Goal: Task Accomplishment & Management: Use online tool/utility

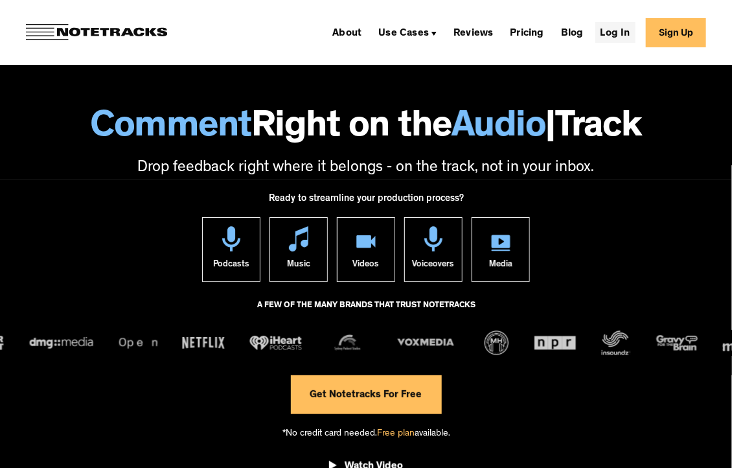
click at [608, 34] on link "Log In" at bounding box center [615, 32] width 40 height 21
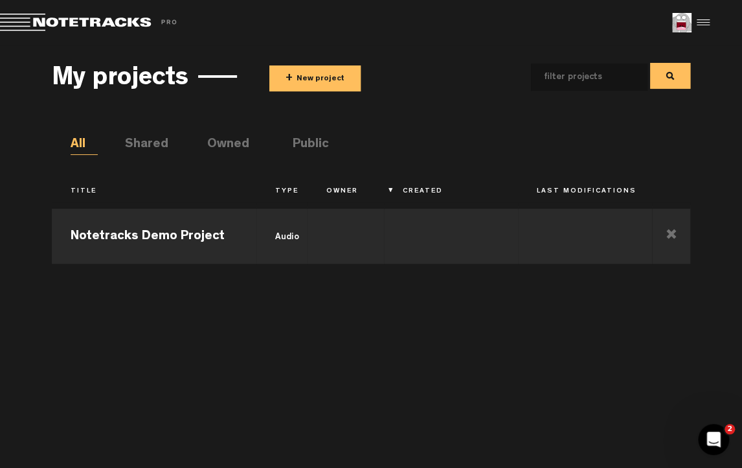
click at [307, 86] on button "+ New project" at bounding box center [314, 78] width 91 height 26
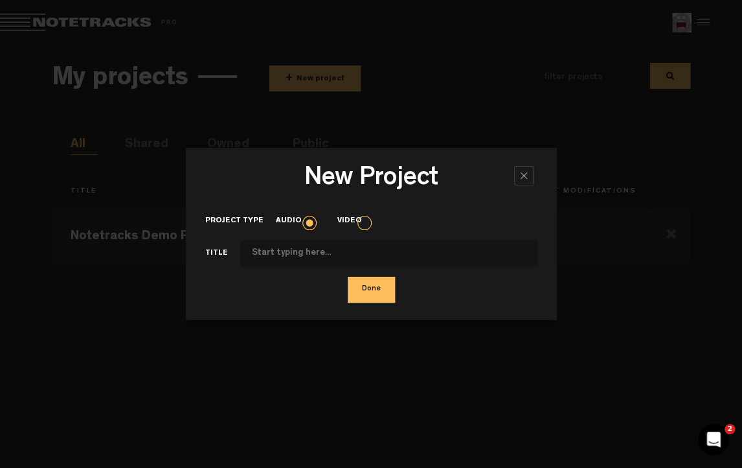
click at [330, 246] on input "Project type" at bounding box center [388, 253] width 297 height 26
type input "Test"
click at [348, 277] on button "Done" at bounding box center [371, 290] width 47 height 26
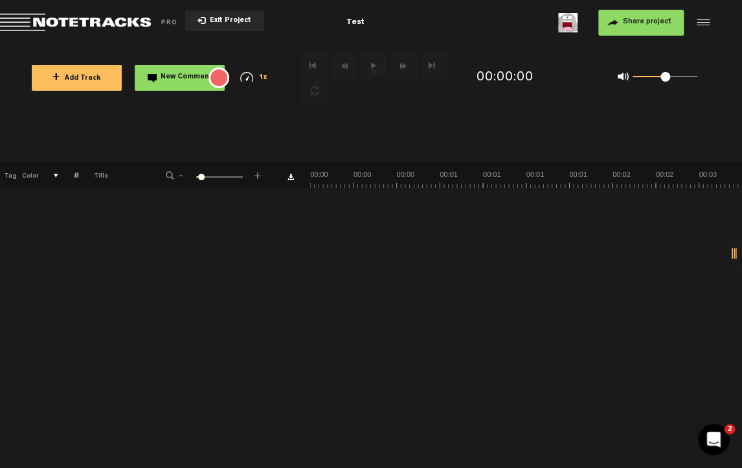
click at [75, 71] on button "+ Add Track" at bounding box center [77, 78] width 90 height 26
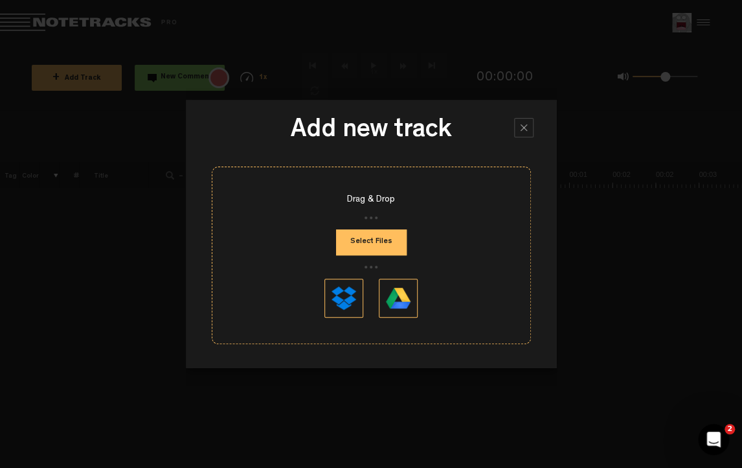
click at [383, 238] on button "Select Files" at bounding box center [371, 242] width 71 height 26
click at [176, 62] on div at bounding box center [371, 234] width 742 height 468
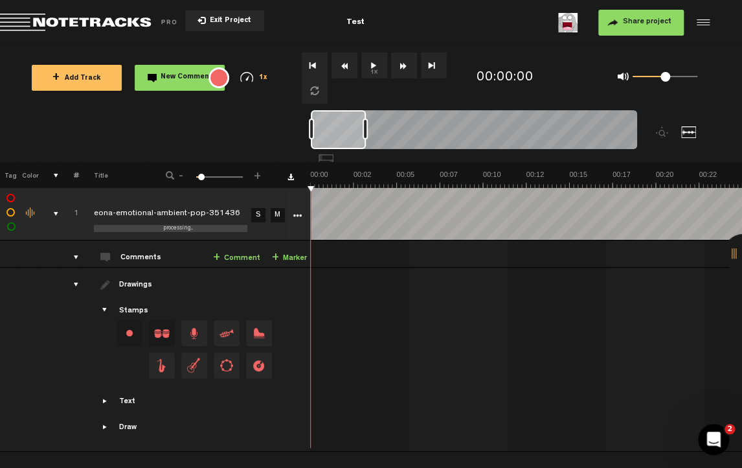
drag, startPoint x: 347, startPoint y: 131, endPoint x: 336, endPoint y: 129, distance: 11.8
click at [336, 129] on div at bounding box center [338, 129] width 55 height 39
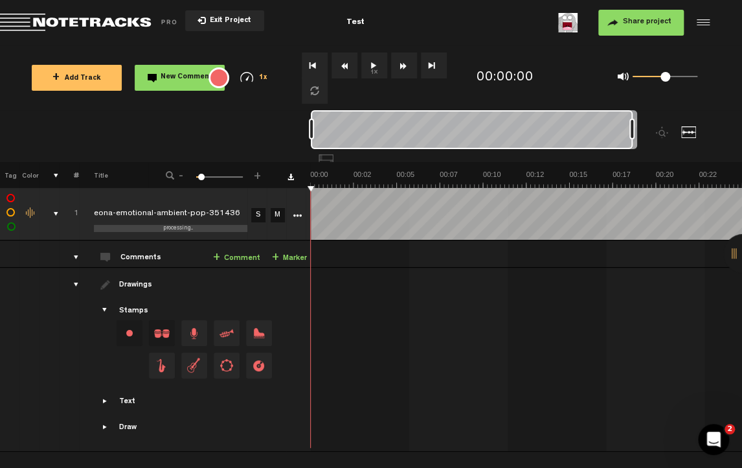
drag, startPoint x: 363, startPoint y: 135, endPoint x: 705, endPoint y: 110, distance: 343.0
click at [705, 110] on div at bounding box center [515, 136] width 408 height 52
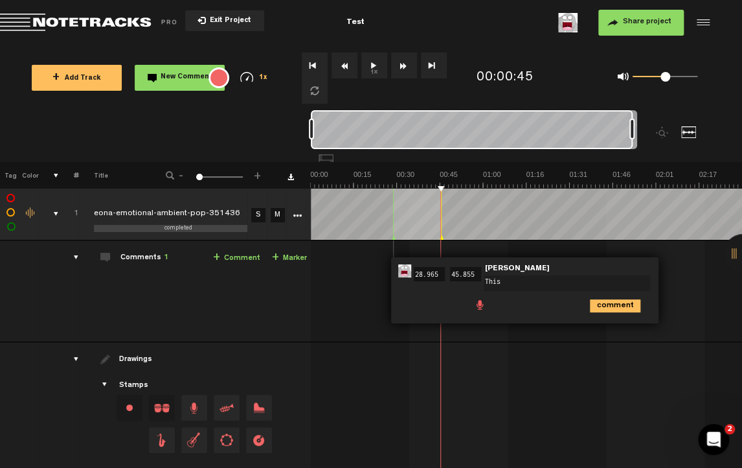
click at [520, 281] on textarea "This" at bounding box center [567, 283] width 166 height 16
type textarea "This is a test"
click at [616, 306] on icon "comment" at bounding box center [615, 305] width 51 height 13
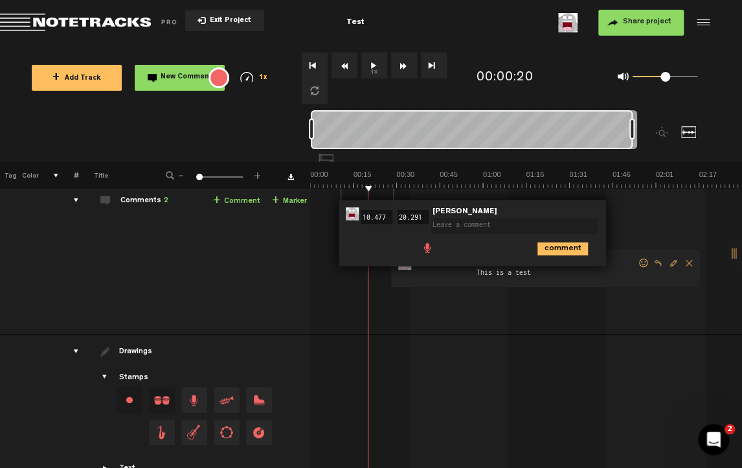
scroll to position [114, 0]
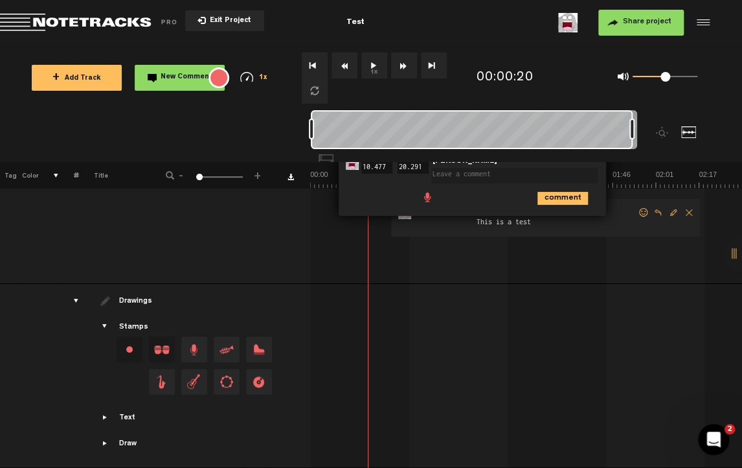
click at [109, 438] on span "Showcase draw menu" at bounding box center [105, 443] width 10 height 10
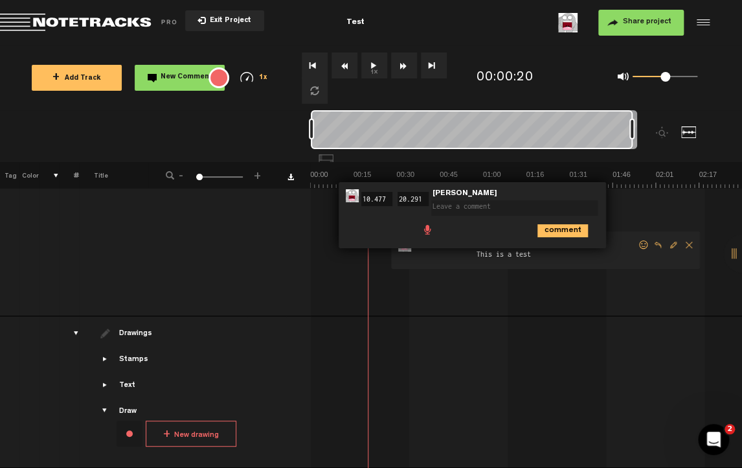
scroll to position [82, 0]
click at [98, 407] on div "Draw + New drawing" at bounding box center [194, 428] width 225 height 44
click at [102, 354] on span "Showcase stamps" at bounding box center [105, 359] width 10 height 10
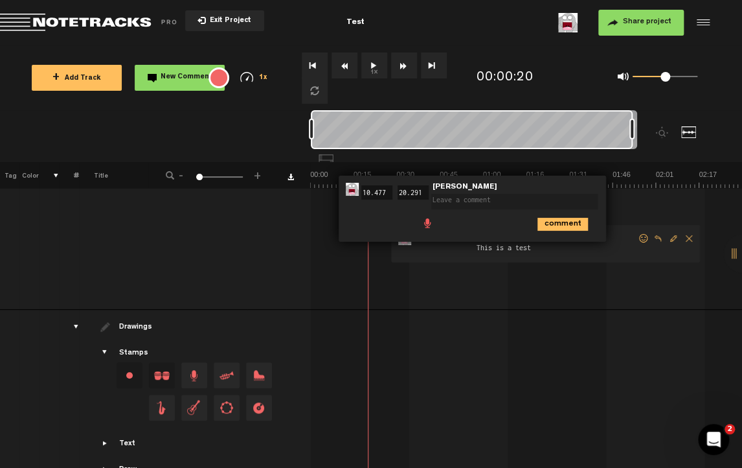
click at [187, 376] on span "Drag and drop a stamp" at bounding box center [194, 375] width 26 height 26
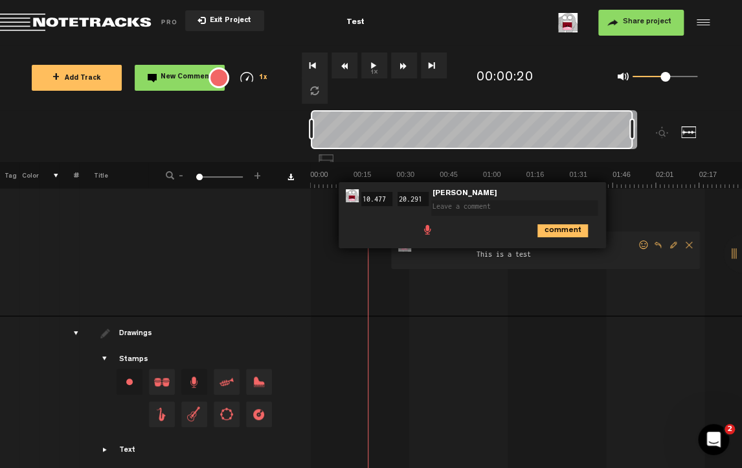
scroll to position [76, 0]
click at [130, 378] on div "Change stamp color.To change the color of an existing stamp, select the stamp o…" at bounding box center [130, 380] width 26 height 26
click at [134, 405] on li at bounding box center [130, 406] width 26 height 26
click at [152, 403] on li at bounding box center [156, 406] width 26 height 26
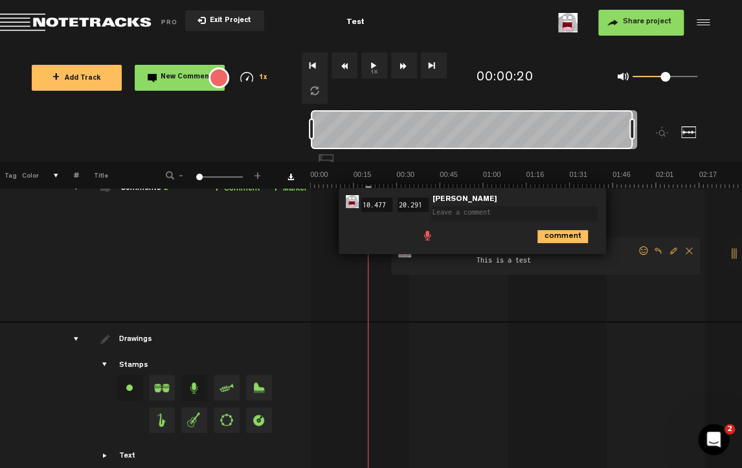
scroll to position [70, 0]
click at [579, 334] on div at bounding box center [529, 359] width 432 height 54
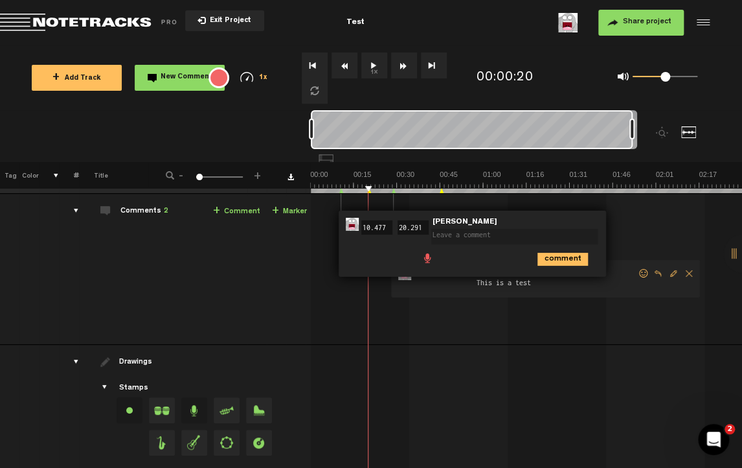
click at [459, 240] on textarea at bounding box center [514, 237] width 166 height 16
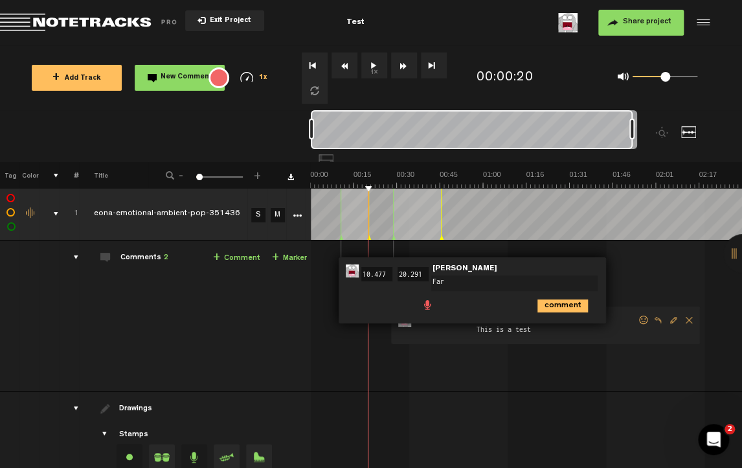
type textarea "Fart"
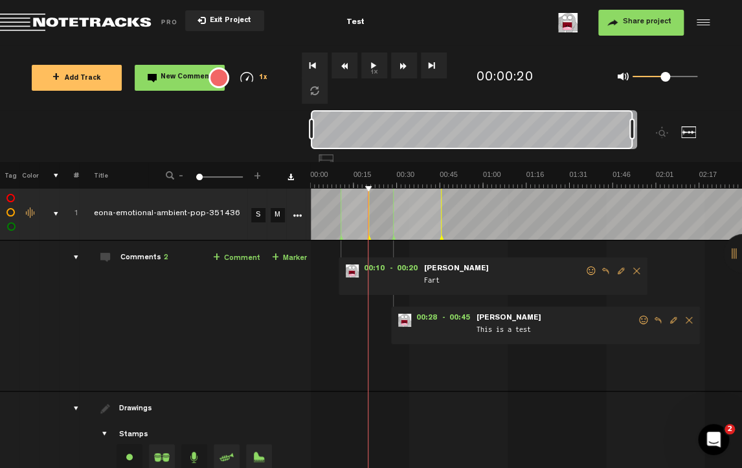
scroll to position [114, 0]
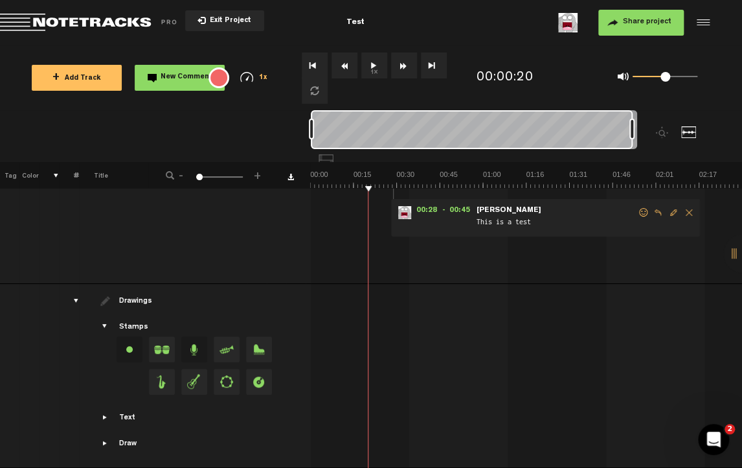
click at [105, 438] on span "Showcase draw menu" at bounding box center [105, 443] width 10 height 10
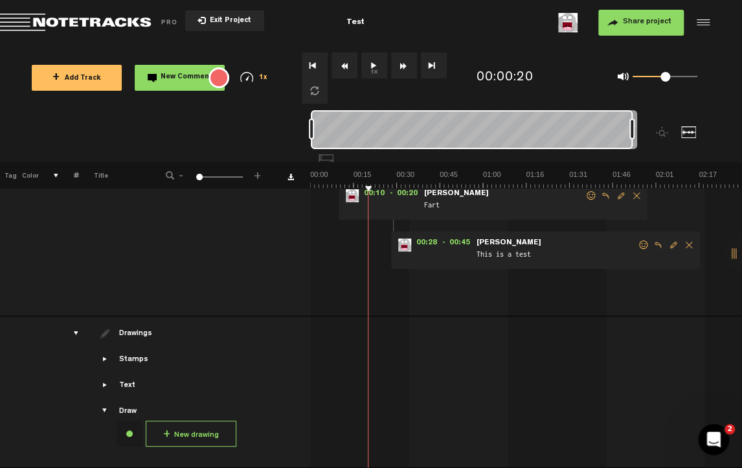
click at [176, 424] on button "+ New drawing" at bounding box center [191, 433] width 91 height 26
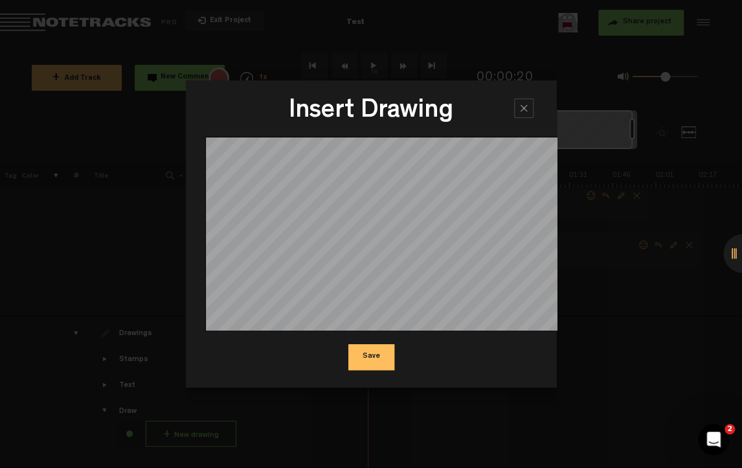
click at [375, 359] on button "Save" at bounding box center [371, 357] width 46 height 26
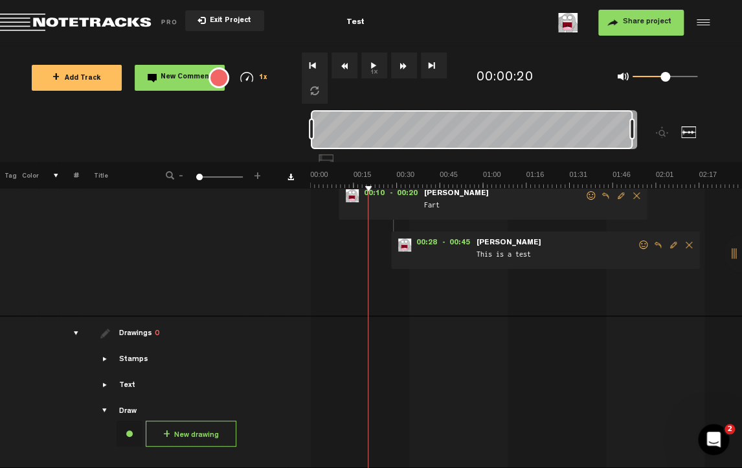
click at [102, 380] on span "Showcase text" at bounding box center [105, 385] width 10 height 10
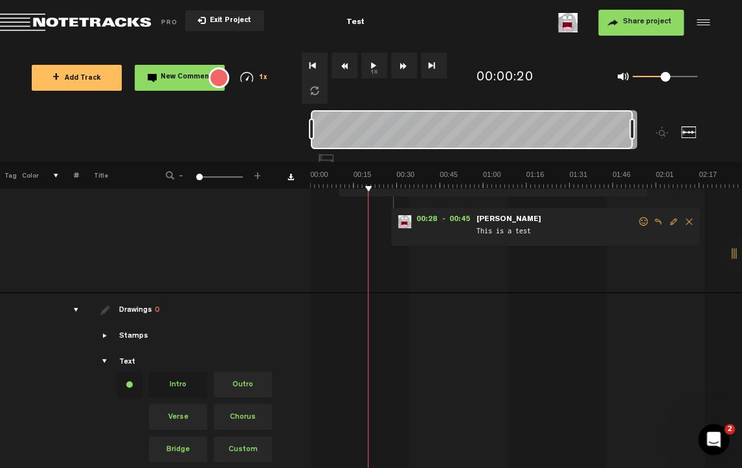
scroll to position [146, 0]
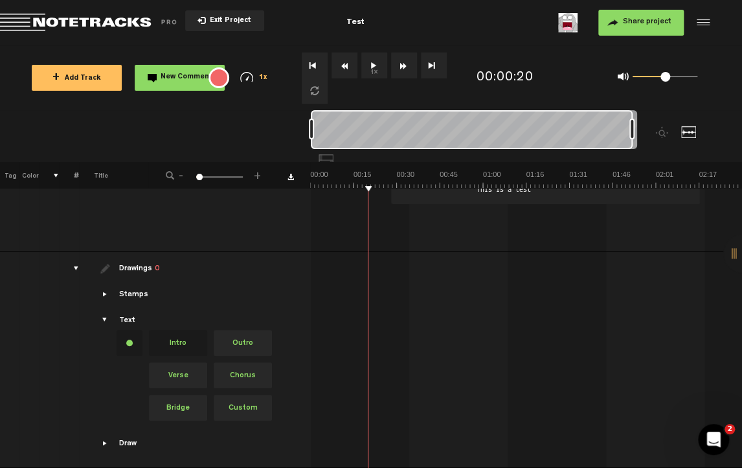
click at [183, 337] on span "Intro" at bounding box center [178, 343] width 58 height 26
click at [172, 332] on span "Intro" at bounding box center [178, 343] width 58 height 26
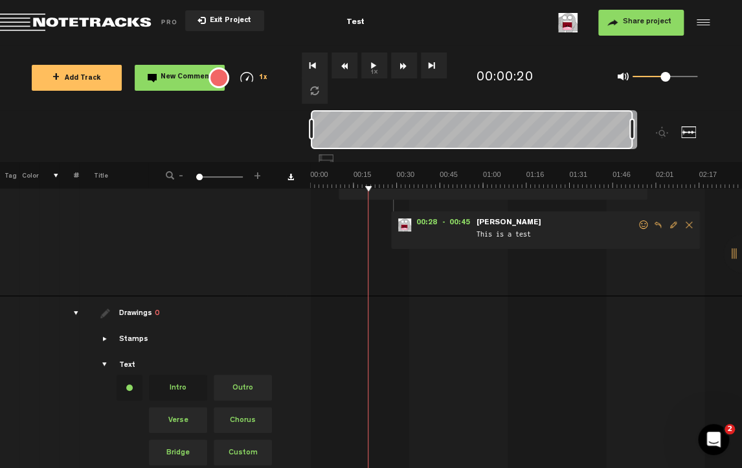
scroll to position [87, 0]
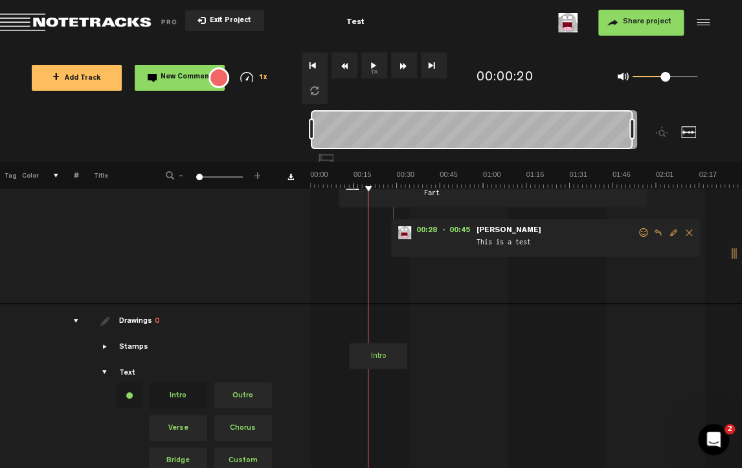
drag, startPoint x: 178, startPoint y: 394, endPoint x: 340, endPoint y: 301, distance: 186.9
click at [340, 301] on tbody "1 completed eona-emotional-ambient-pop-351436 S M Export to Headliner Update Do…" at bounding box center [371, 310] width 743 height 420
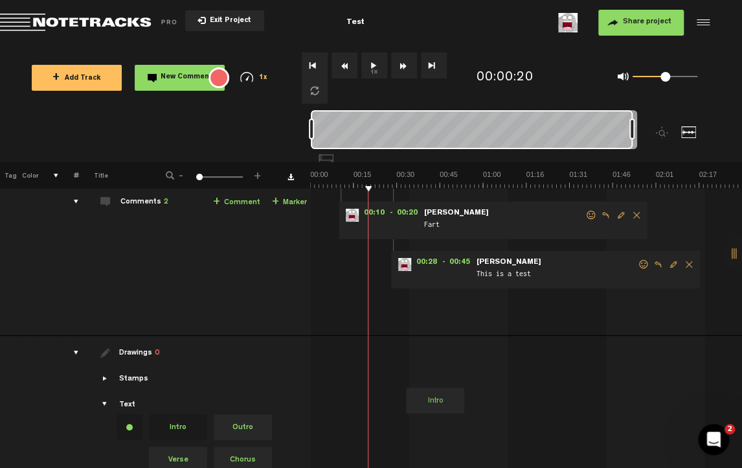
scroll to position [60, 0]
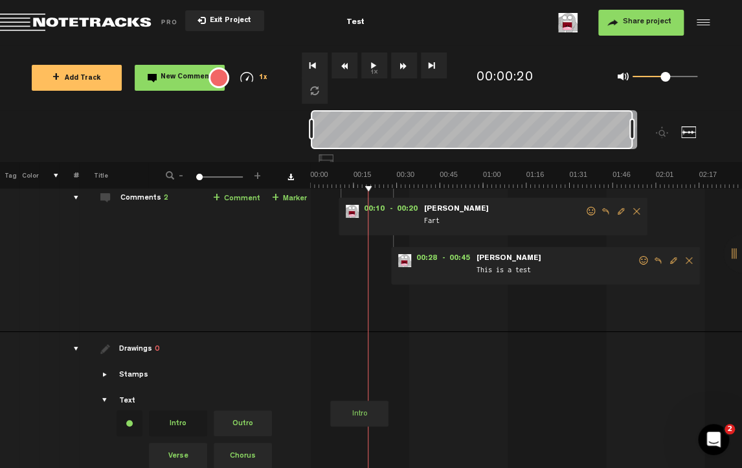
click at [329, 332] on td at bounding box center [527, 440] width 432 height 216
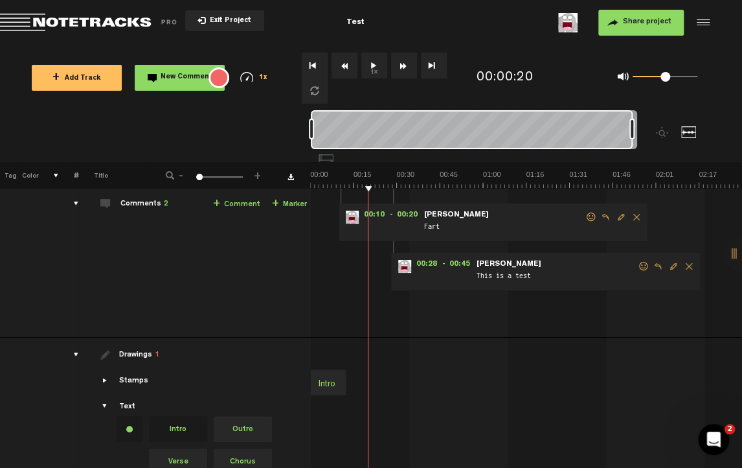
drag, startPoint x: 358, startPoint y: 369, endPoint x: 326, endPoint y: 382, distance: 34.5
click at [326, 382] on div "Intro" at bounding box center [327, 384] width 27 height 18
click at [355, 384] on span at bounding box center [354, 384] width 10 height 12
click at [378, 369] on span at bounding box center [379, 368] width 10 height 10
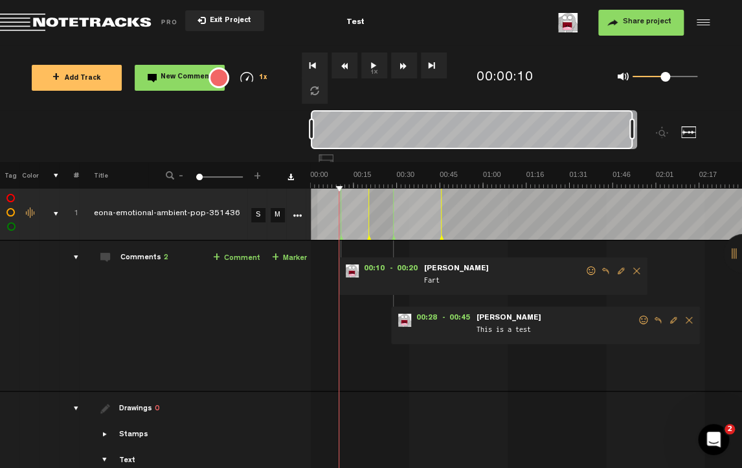
click at [277, 203] on tr "1 completed eona-emotional-ambient-pop-351436 S M Export to Headliner Update Do…" at bounding box center [371, 214] width 743 height 52
drag, startPoint x: 342, startPoint y: 239, endPoint x: 300, endPoint y: 246, distance: 42.6
click at [300, 246] on tbody "1 completed eona-emotional-ambient-pop-351436 S M Export to Headliner Update Do…" at bounding box center [371, 398] width 743 height 420
drag, startPoint x: 311, startPoint y: 239, endPoint x: 295, endPoint y: 255, distance: 22.9
click at [295, 255] on link "+ Marker" at bounding box center [289, 258] width 35 height 15
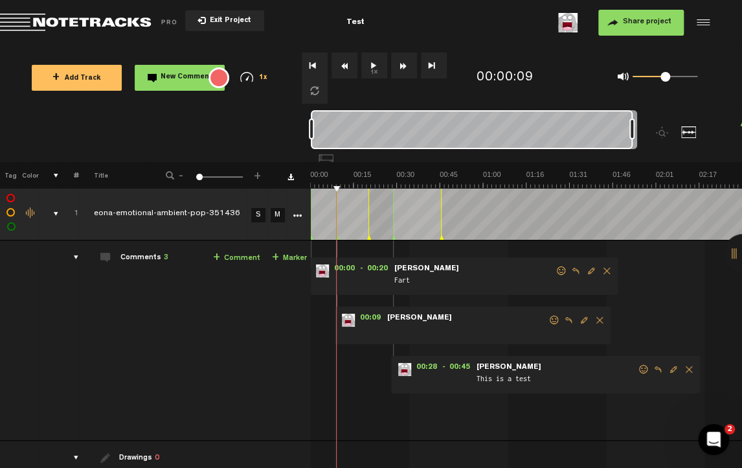
click at [601, 323] on span "Delete comment" at bounding box center [600, 319] width 16 height 9
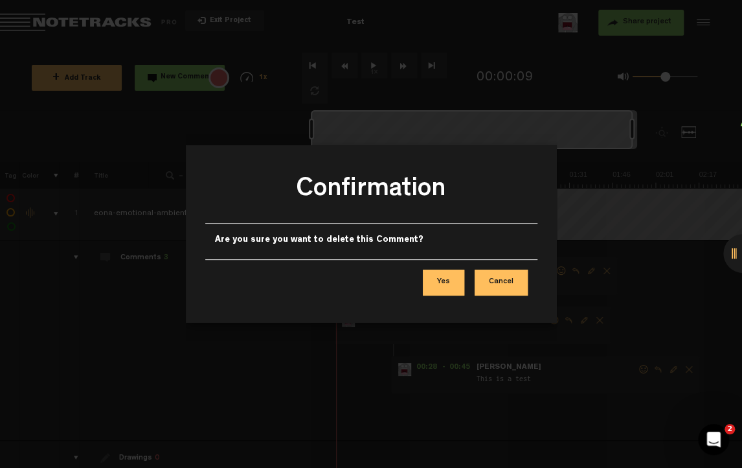
click at [448, 284] on button "Yes" at bounding box center [443, 282] width 41 height 26
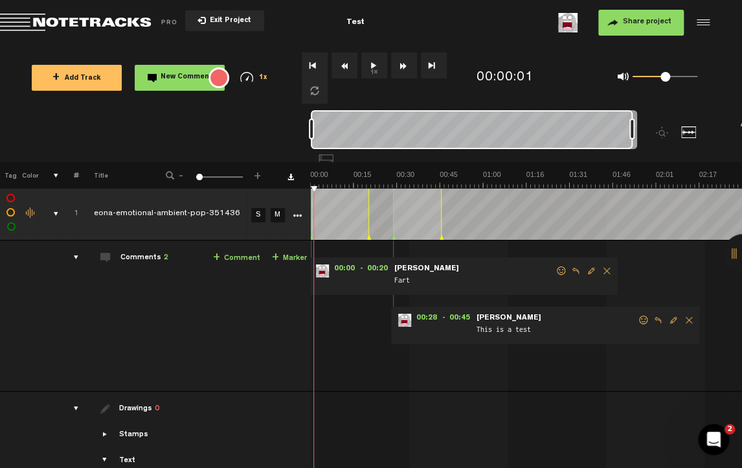
click at [302, 191] on tr "1 completed eona-emotional-ambient-pop-351436 S M Export to Headliner Update Do…" at bounding box center [371, 214] width 743 height 52
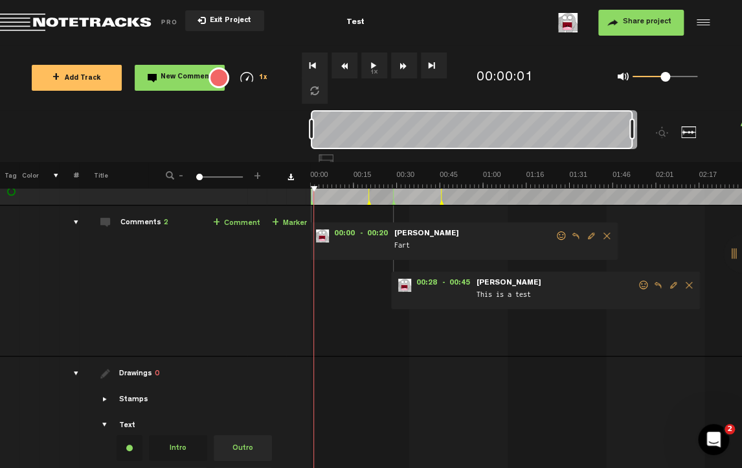
click at [106, 399] on span "Showcase stamps" at bounding box center [105, 399] width 10 height 10
click at [108, 394] on span "Showcase stamps" at bounding box center [105, 399] width 10 height 10
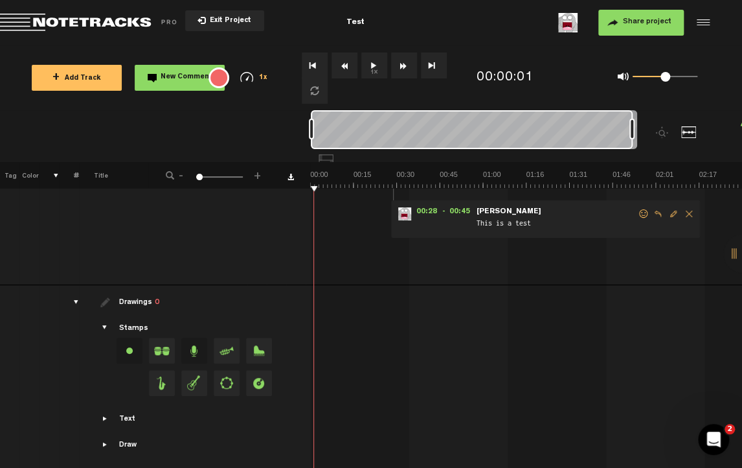
scroll to position [0, 0]
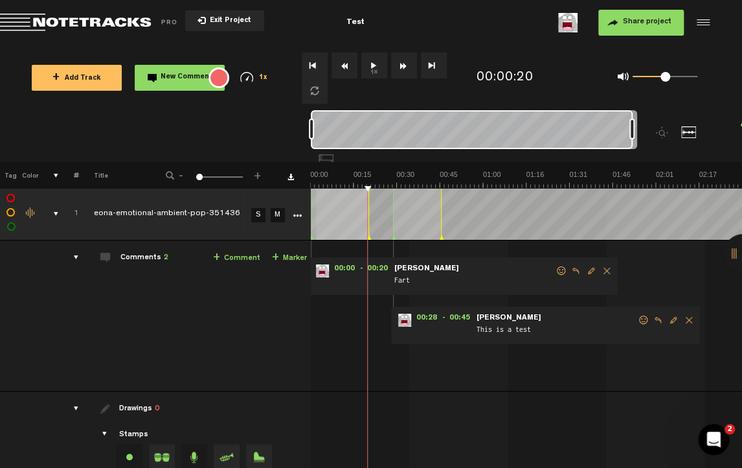
click at [286, 218] on tr "1 completed eona-emotional-ambient-pop-351436 S M Export to Headliner Update Do…" at bounding box center [371, 214] width 743 height 52
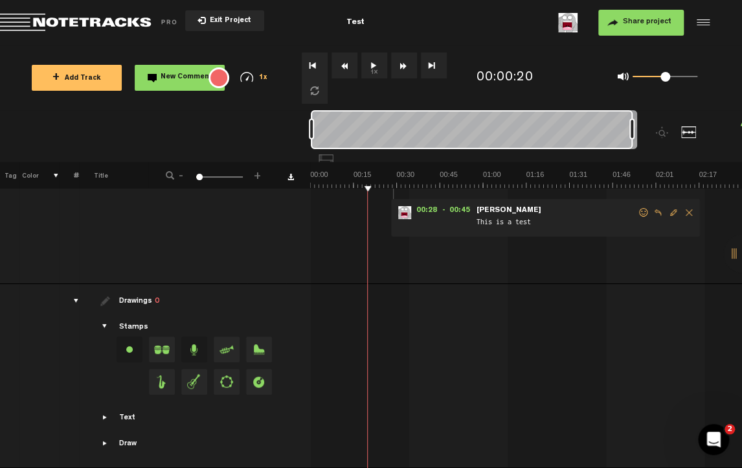
click at [105, 412] on span "Showcase text" at bounding box center [105, 417] width 10 height 10
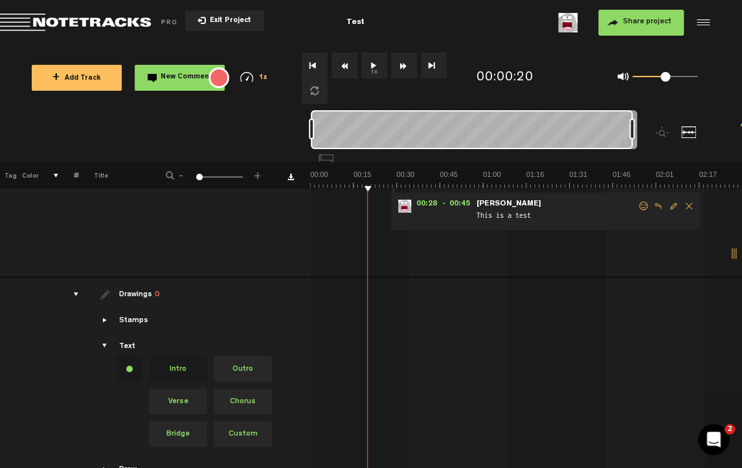
click at [179, 367] on span "Intro" at bounding box center [178, 369] width 58 height 26
drag, startPoint x: 179, startPoint y: 365, endPoint x: 172, endPoint y: 360, distance: 9.2
click at [172, 360] on span "Intro" at bounding box center [178, 369] width 58 height 26
click at [178, 369] on span "Intro" at bounding box center [178, 369] width 58 height 26
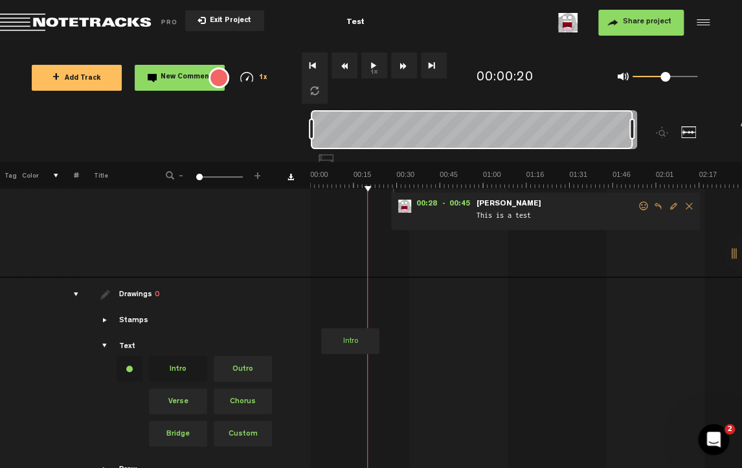
drag, startPoint x: 178, startPoint y: 369, endPoint x: 319, endPoint y: 287, distance: 162.9
click at [319, 287] on tr "Drawings 0 Stamps Text Intro +" at bounding box center [371, 385] width 743 height 216
click at [341, 318] on div "Intro" at bounding box center [333, 317] width 27 height 18
click at [363, 321] on span at bounding box center [361, 323] width 10 height 12
click at [365, 323] on input "Intro" at bounding box center [345, 318] width 52 height 17
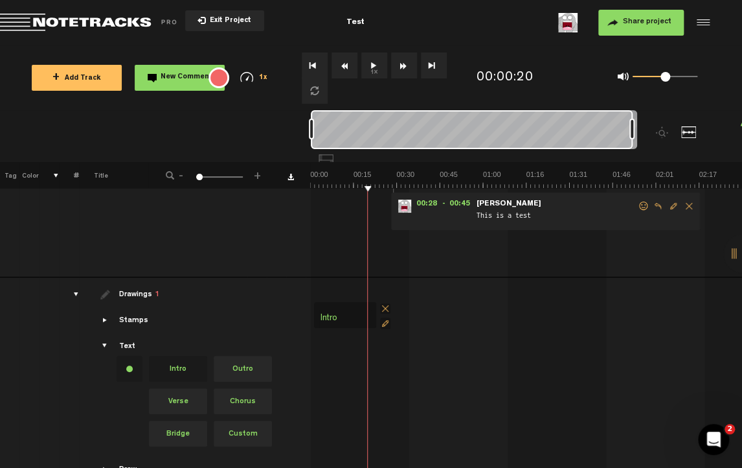
click at [383, 312] on span at bounding box center [385, 308] width 10 height 10
drag, startPoint x: 181, startPoint y: 362, endPoint x: 422, endPoint y: 270, distance: 257.9
click at [422, 270] on tbody "1 completed eona-emotional-ambient-pop-351436 S M Export to Headliner Update Do…" at bounding box center [371, 284] width 743 height 420
click at [439, 306] on div at bounding box center [529, 315] width 432 height 54
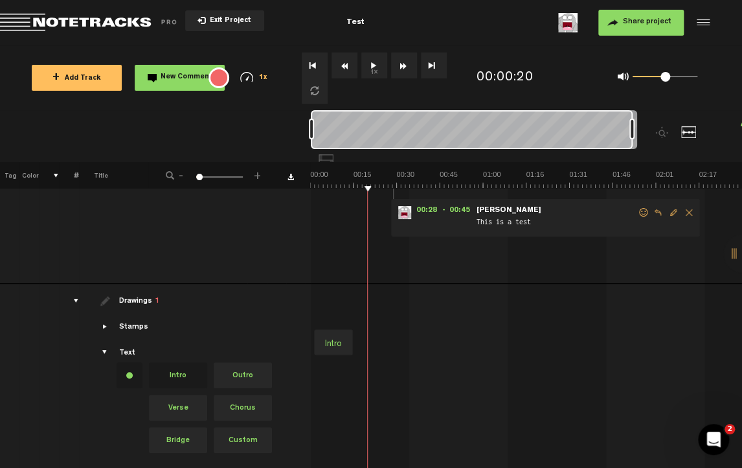
drag, startPoint x: 443, startPoint y: 314, endPoint x: 323, endPoint y: 341, distance: 123.5
click at [323, 341] on div "Intro" at bounding box center [333, 344] width 27 height 18
click at [364, 367] on span at bounding box center [361, 369] width 10 height 10
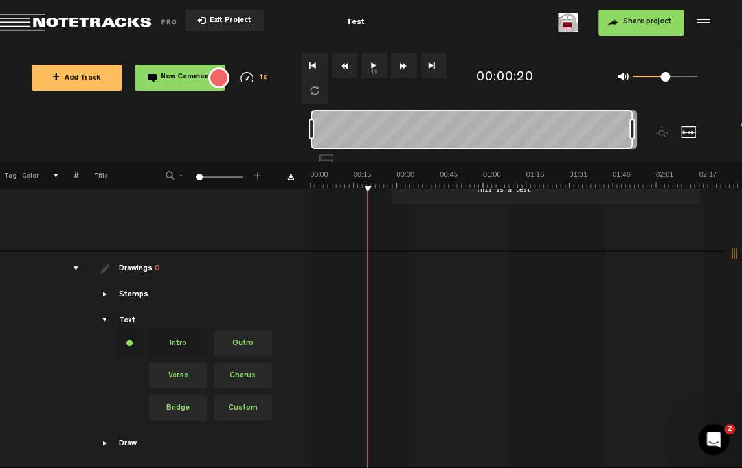
scroll to position [0, 0]
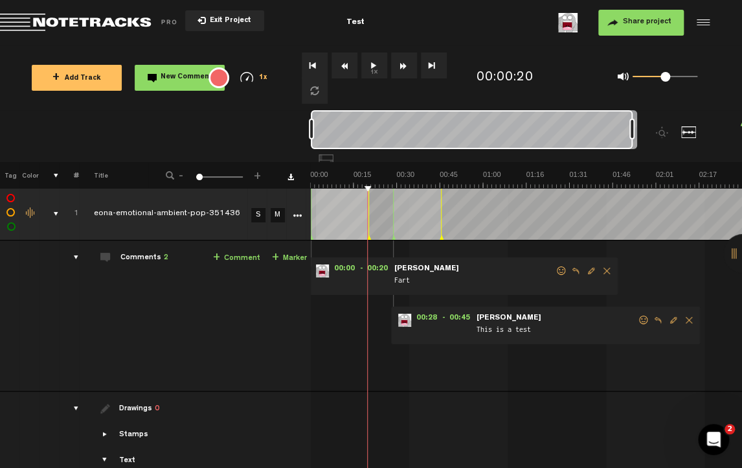
click at [71, 406] on div "drawings" at bounding box center [71, 408] width 20 height 13
click at [12, 227] on label at bounding box center [12, 227] width 0 height 0
checkbox input "true"
click at [36, 211] on div "Change the color of the waveform" at bounding box center [30, 213] width 19 height 12
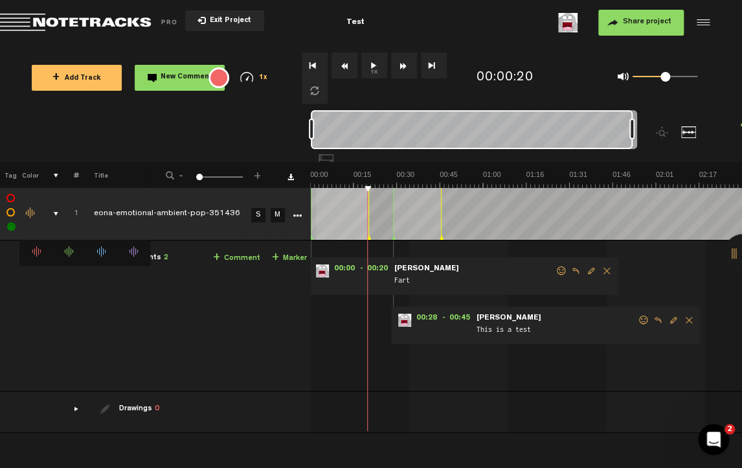
click at [69, 250] on li at bounding box center [68, 252] width 32 height 13
click at [102, 252] on li at bounding box center [101, 252] width 32 height 13
click at [101, 253] on li at bounding box center [101, 252] width 32 height 13
click at [164, 319] on td "Comments 2 + Comment + Marker" at bounding box center [195, 315] width 232 height 151
click at [663, 133] on div at bounding box center [664, 132] width 16 height 12
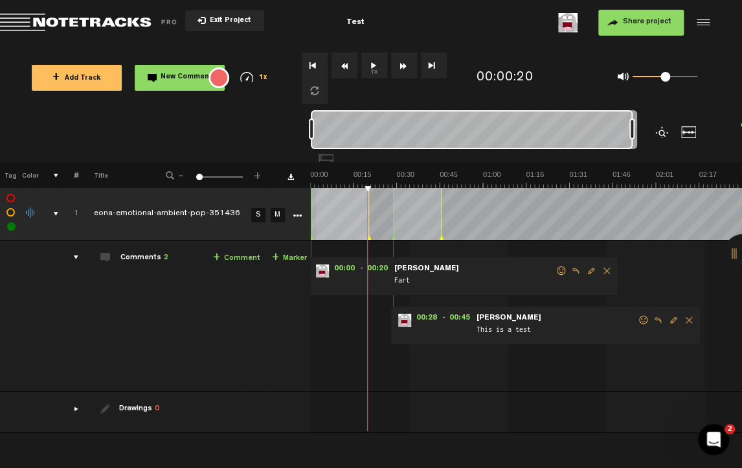
click at [687, 130] on div at bounding box center [689, 132] width 16 height 12
click at [375, 69] on button "1x" at bounding box center [374, 65] width 26 height 26
click at [371, 65] on button "1x" at bounding box center [374, 65] width 26 height 26
click at [596, 269] on span "Edit comment" at bounding box center [592, 270] width 16 height 9
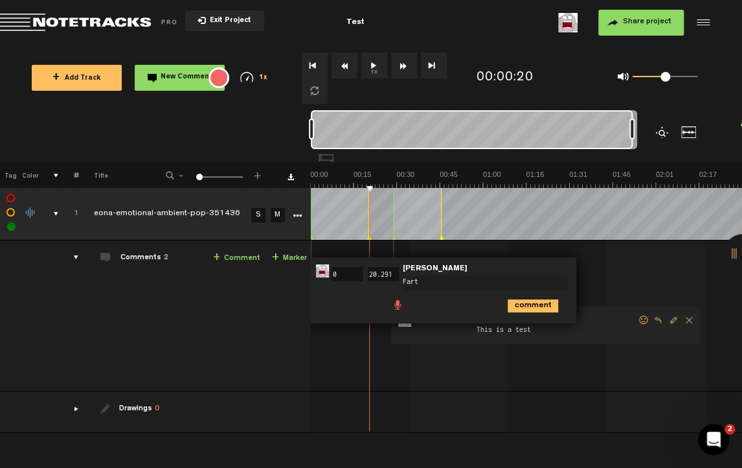
click at [600, 280] on div "00:00 0 - 00:20 20.291 • [PERSON_NAME] E. E.: "Fart" [PERSON_NAME] Fart comment…" at bounding box center [528, 321] width 430 height 140
click at [472, 384] on div "00:00 0 - 00:20 20.291 • [PERSON_NAME] E. E.: "Fart" [PERSON_NAME] Fart comment…" at bounding box center [528, 321] width 430 height 140
click at [220, 19] on span "Exit Project" at bounding box center [228, 20] width 45 height 7
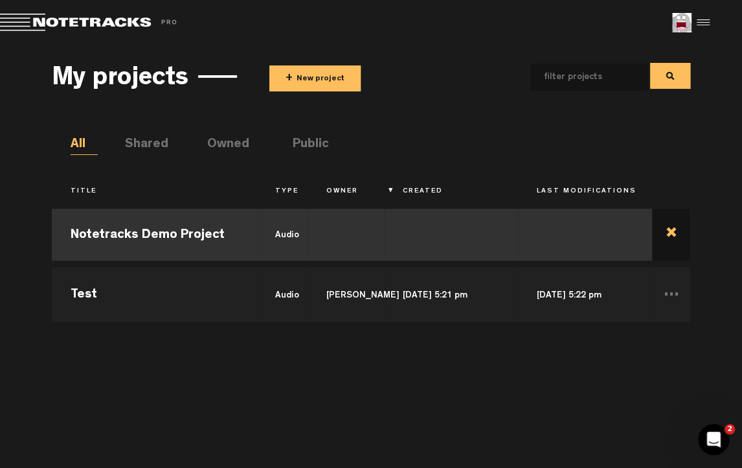
click at [667, 230] on td at bounding box center [671, 234] width 38 height 58
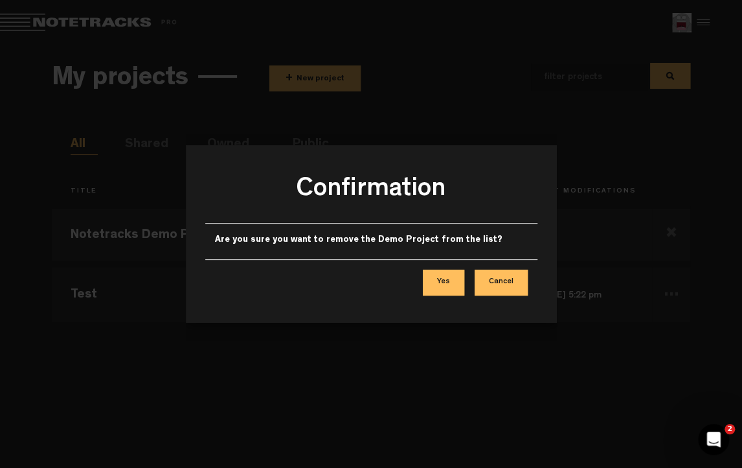
click at [459, 286] on button "Yes" at bounding box center [443, 282] width 41 height 26
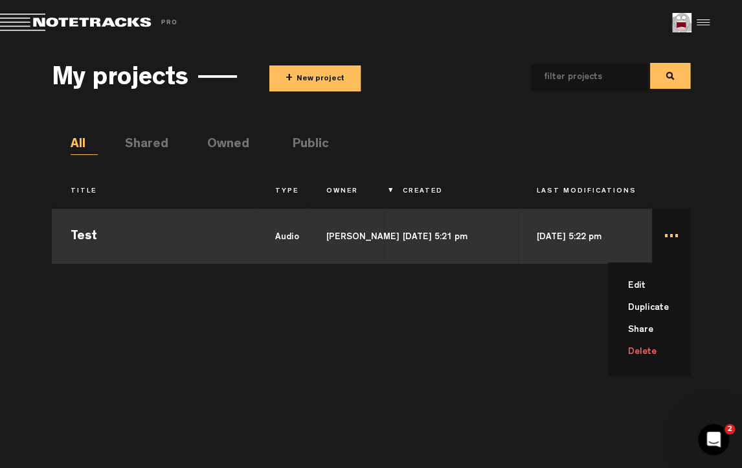
click at [645, 348] on li "Delete" at bounding box center [657, 352] width 67 height 22
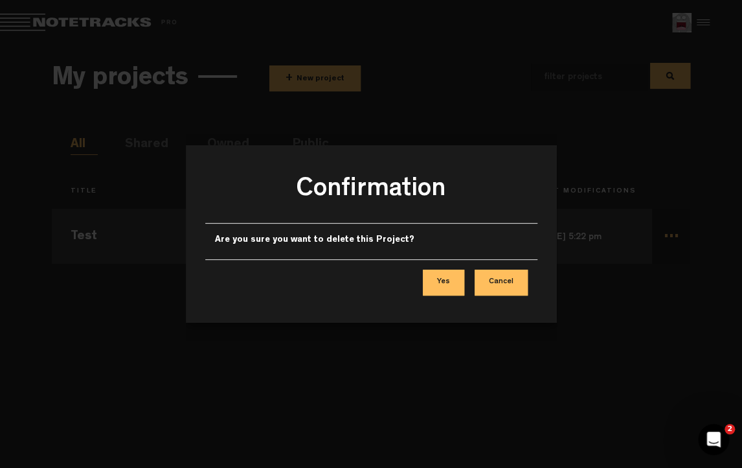
click at [437, 286] on button "Yes" at bounding box center [443, 282] width 41 height 26
